Goal: Information Seeking & Learning: Learn about a topic

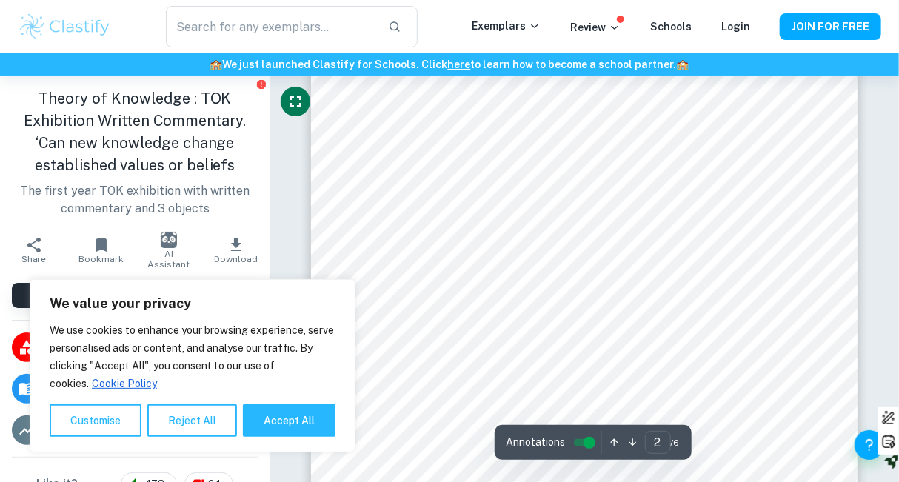
scroll to position [1213, 0]
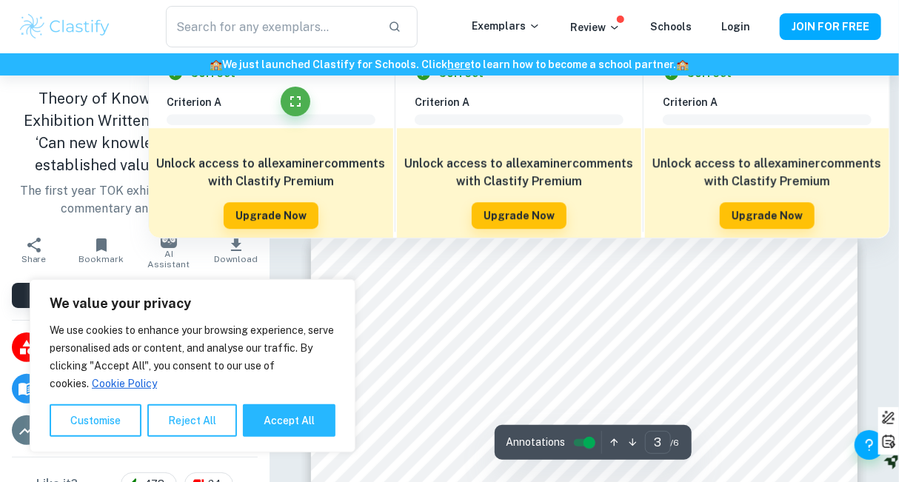
type input "2"
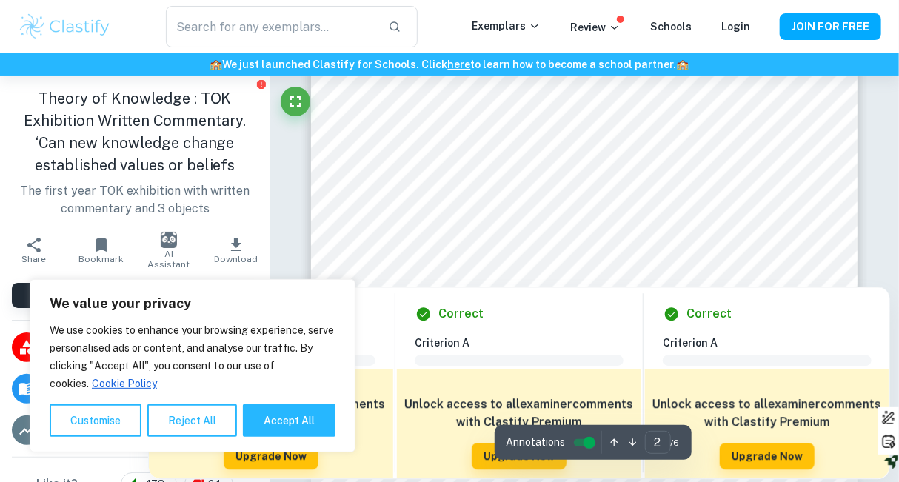
scroll to position [1320, 0]
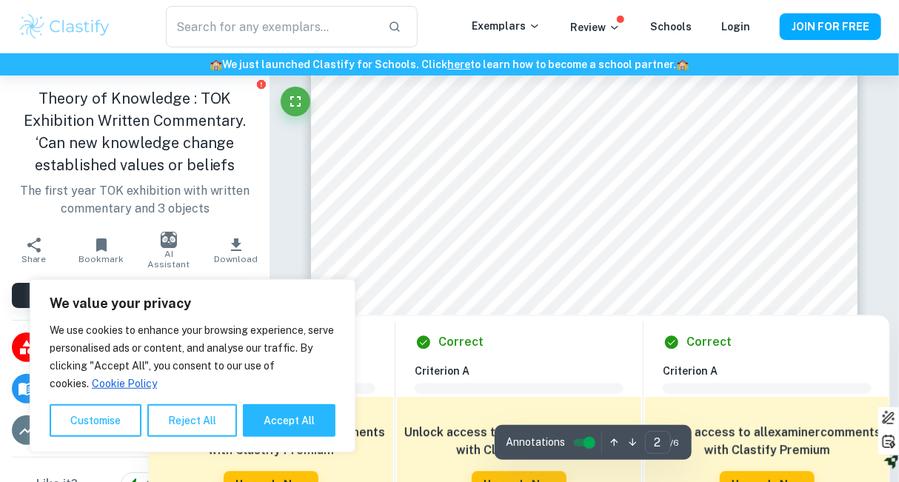
click at [391, 233] on div at bounding box center [581, 233] width 408 height 18
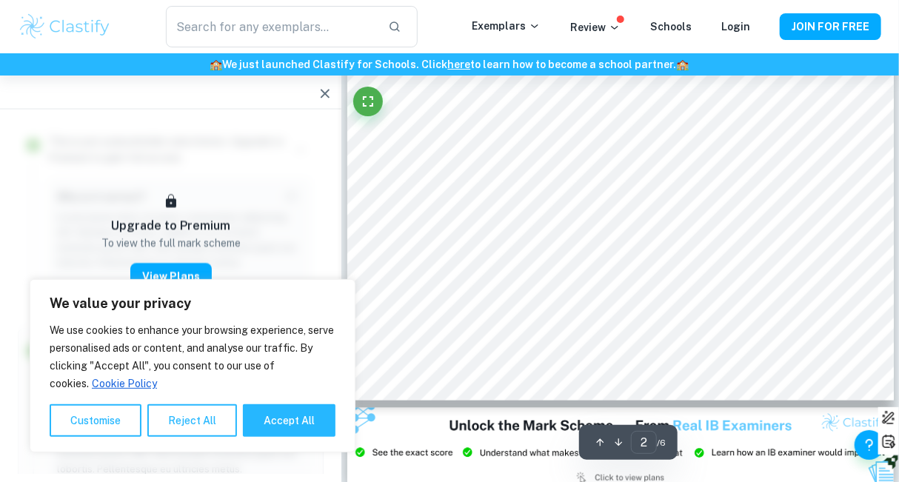
scroll to position [1239, 0]
click at [324, 95] on icon "button" at bounding box center [325, 93] width 18 height 18
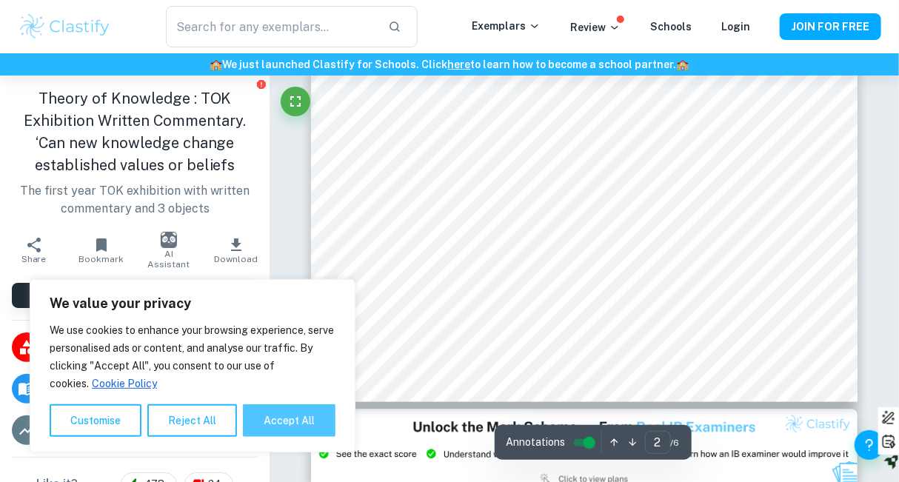
click at [305, 426] on button "Accept All" at bounding box center [289, 420] width 93 height 33
checkbox input "true"
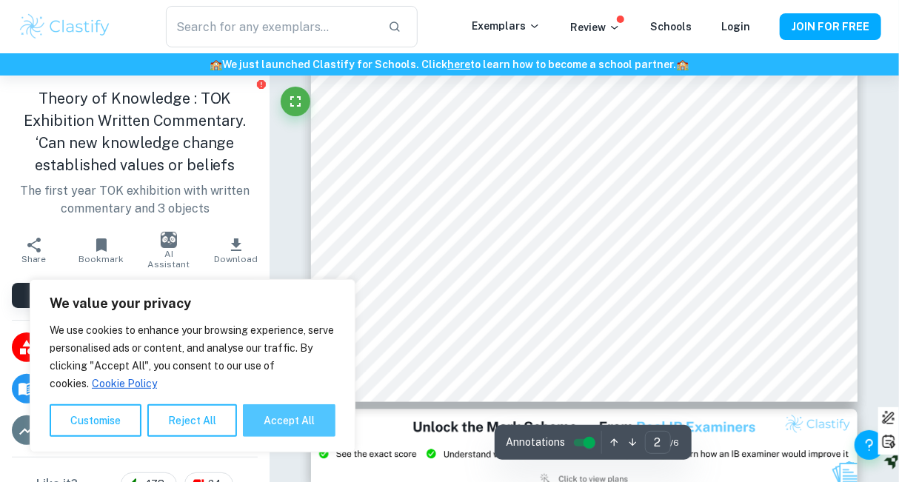
checkbox input "true"
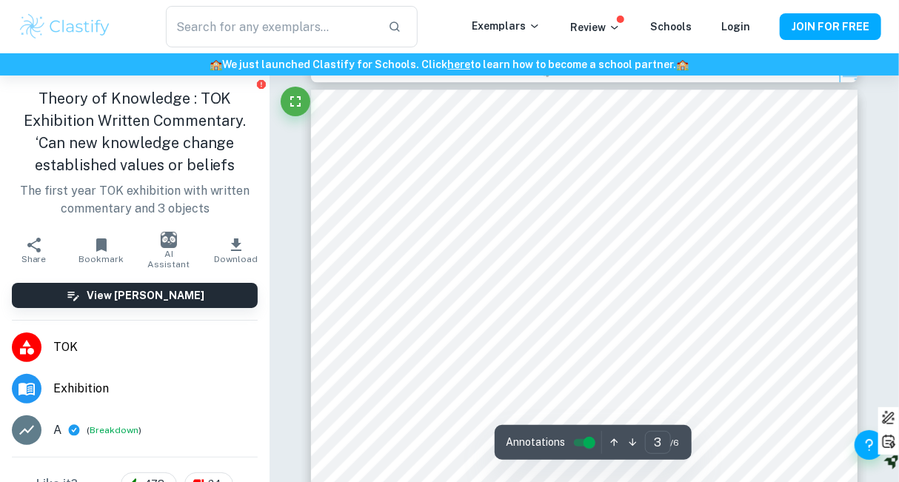
type input "2"
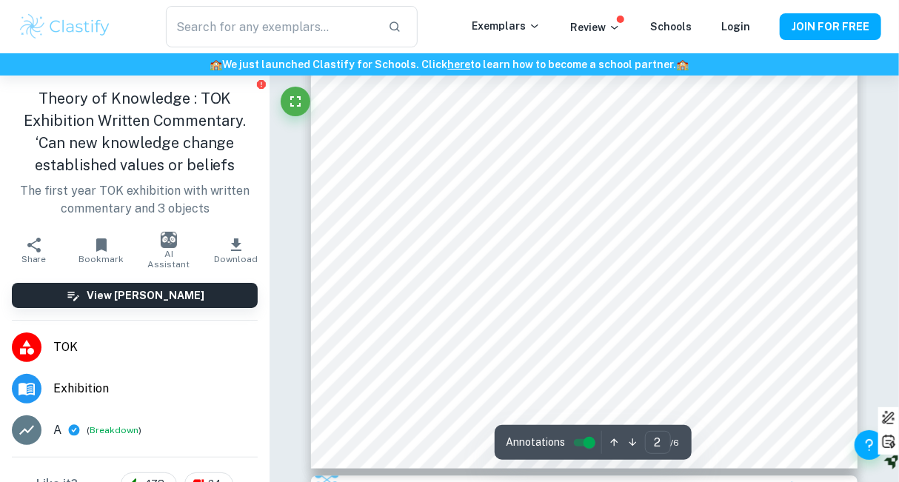
scroll to position [1172, 0]
